Goal: Information Seeking & Learning: Learn about a topic

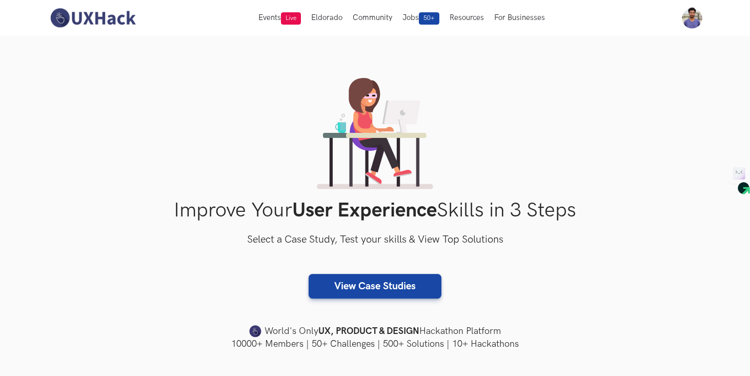
click at [68, 197] on div "Improve Your User Experience Skills in 3 Steps Select a Case Study, Test your s…" at bounding box center [375, 214] width 656 height 272
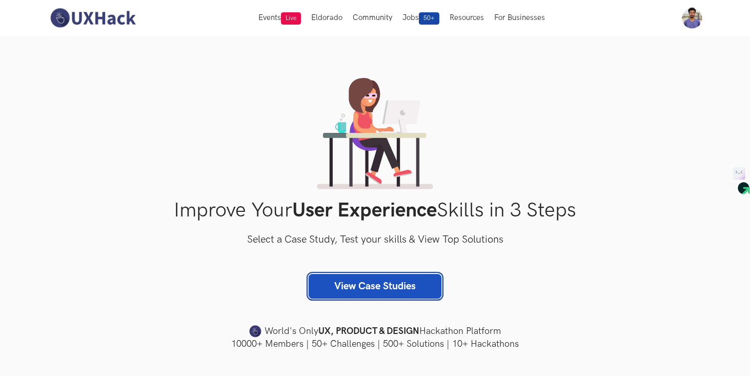
click at [373, 289] on link "View Case Studies" at bounding box center [375, 286] width 133 height 25
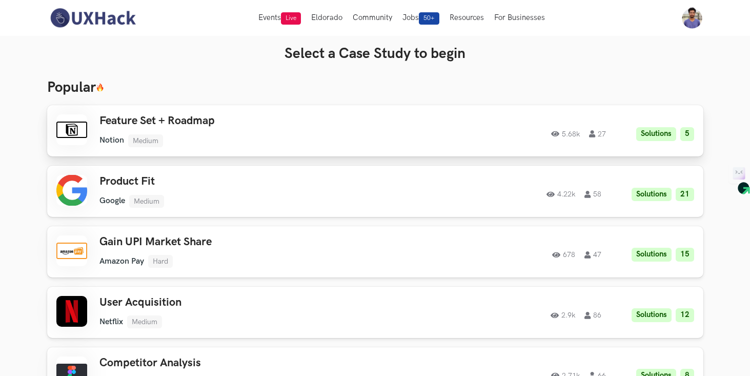
click at [238, 125] on h3 "Feature Set + Roadmap" at bounding box center [244, 120] width 291 height 13
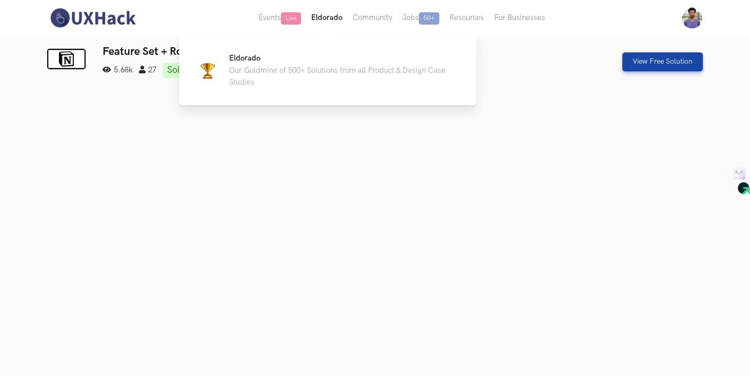
click at [320, 18] on button "Eldorado" at bounding box center [327, 18] width 42 height 36
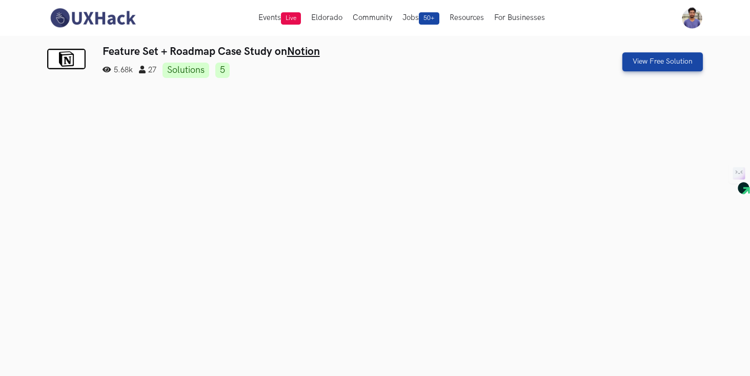
click at [91, 23] on img at bounding box center [92, 18] width 91 height 22
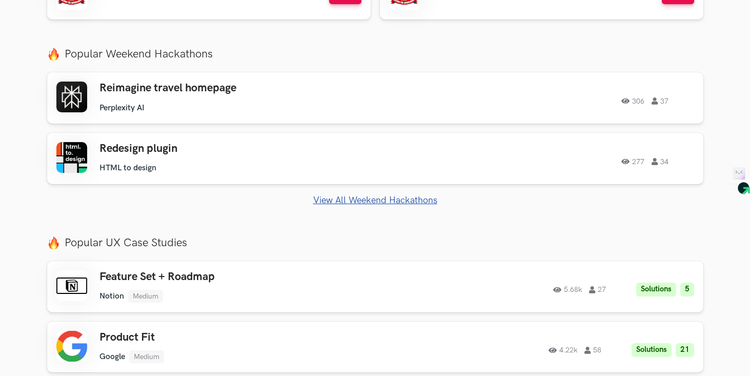
scroll to position [465, 0]
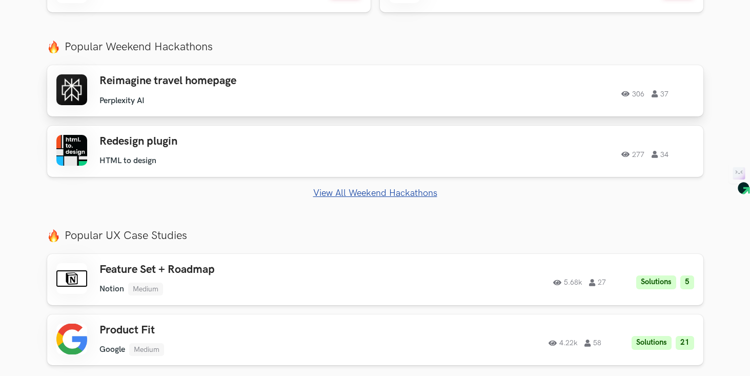
click at [365, 86] on h3 "Reimagine travel homepage" at bounding box center [244, 80] width 291 height 13
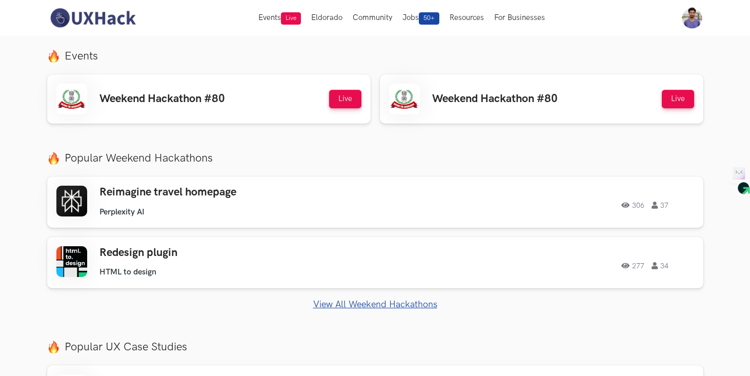
scroll to position [340, 0]
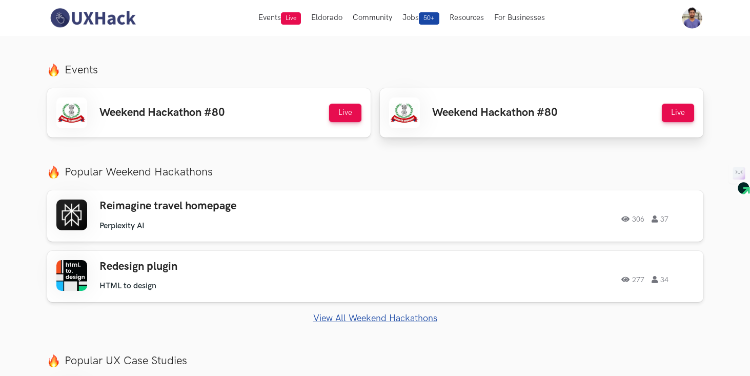
click at [466, 111] on h3 "Weekend Hackathon #80" at bounding box center [495, 112] width 126 height 13
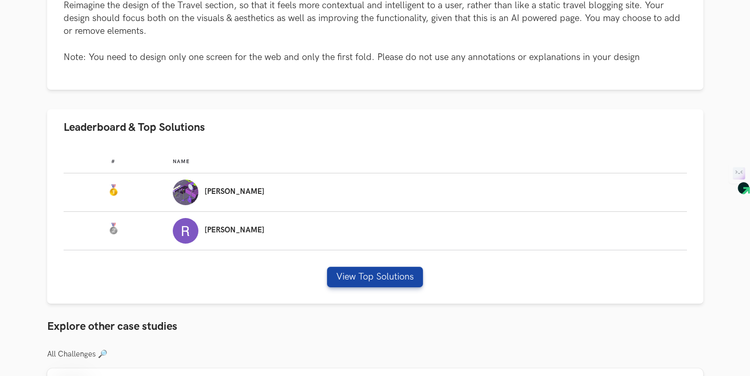
scroll to position [614, 0]
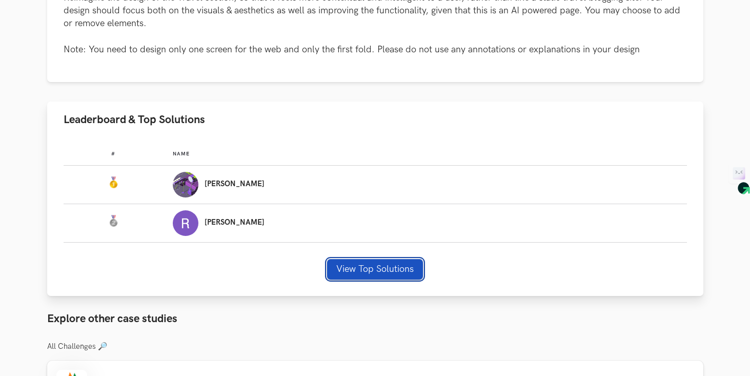
click at [386, 260] on button "View Top Solutions" at bounding box center [375, 269] width 96 height 21
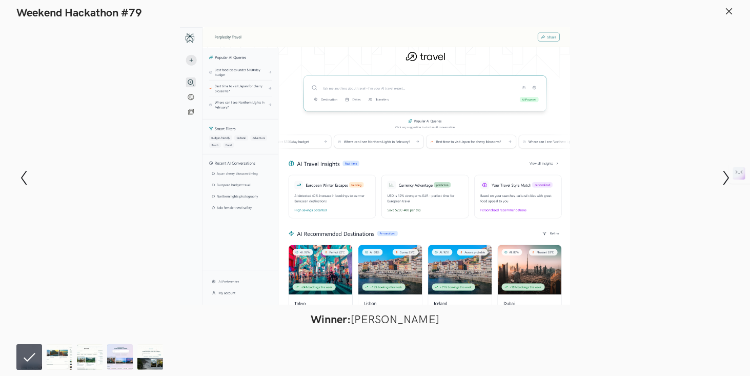
scroll to position [838, 0]
click at [59, 358] on img at bounding box center [60, 357] width 26 height 26
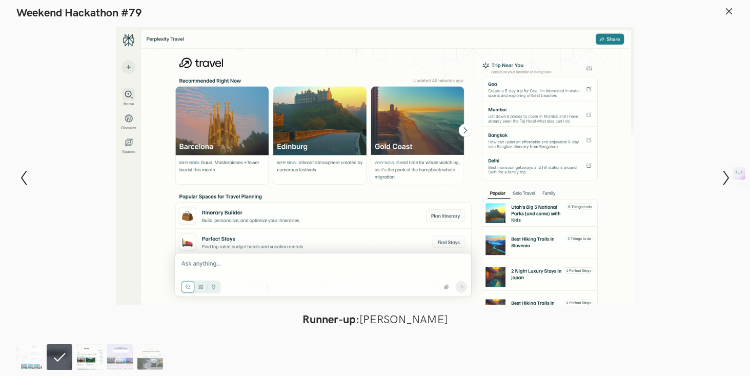
click at [89, 360] on img at bounding box center [90, 357] width 26 height 26
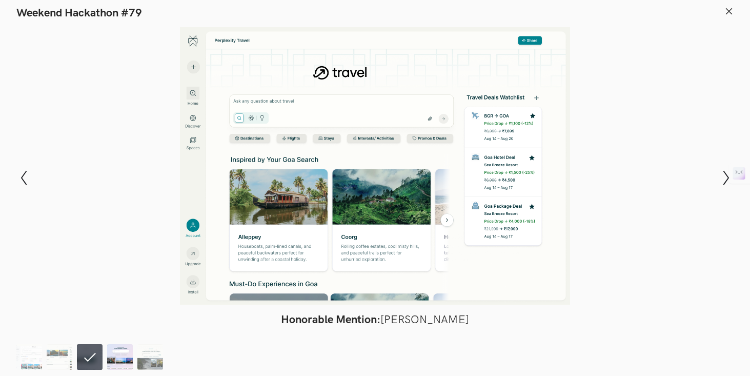
click at [118, 359] on img at bounding box center [120, 357] width 26 height 26
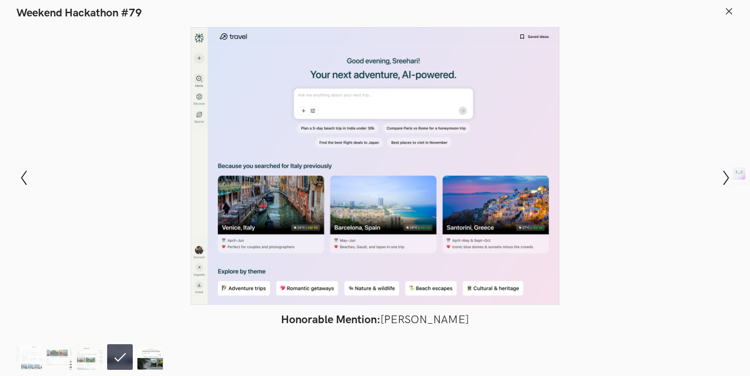
click at [153, 356] on img at bounding box center [150, 357] width 26 height 26
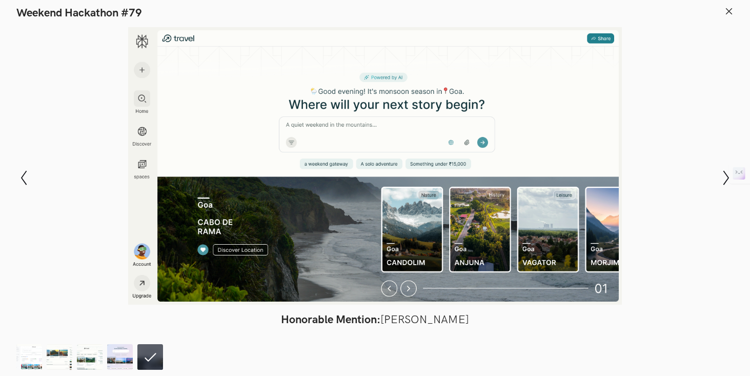
click at [732, 8] on icon at bounding box center [728, 11] width 9 height 9
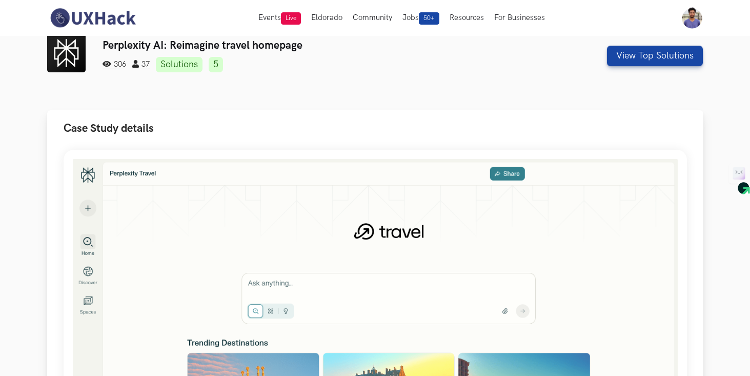
scroll to position [0, 0]
